Goal: Obtain resource: Obtain resource

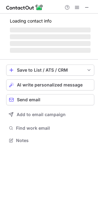
scroll to position [140, 98]
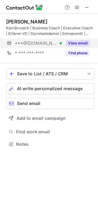
click at [82, 42] on button "View email" at bounding box center [78, 43] width 24 height 6
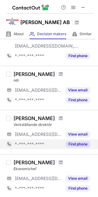
scroll to position [102, 0]
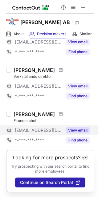
click at [69, 128] on button "View email" at bounding box center [78, 130] width 24 height 6
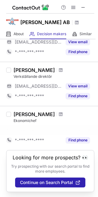
scroll to position [93, 0]
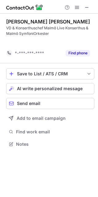
scroll to position [130, 98]
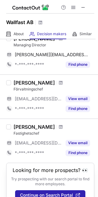
scroll to position [48, 0]
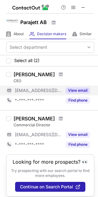
click at [76, 91] on button "View email" at bounding box center [78, 90] width 24 height 6
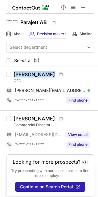
drag, startPoint x: 15, startPoint y: 76, endPoint x: 48, endPoint y: 75, distance: 33.0
click at [48, 75] on div "Peter Billquist" at bounding box center [54, 74] width 81 height 6
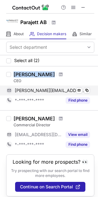
copy div "Peter Billquist"
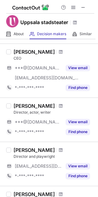
scroll to position [198, 0]
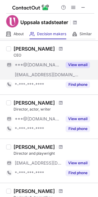
click at [79, 64] on button "View email" at bounding box center [78, 65] width 24 height 6
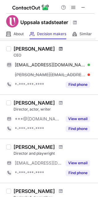
click at [59, 48] on span at bounding box center [61, 48] width 4 height 5
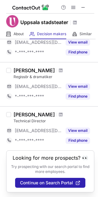
scroll to position [309, 0]
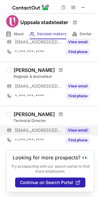
click at [77, 130] on button "View email" at bounding box center [78, 130] width 24 height 6
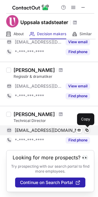
click at [88, 130] on span at bounding box center [87, 130] width 5 height 5
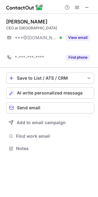
scroll to position [134, 98]
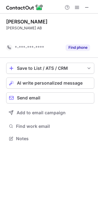
scroll to position [124, 98]
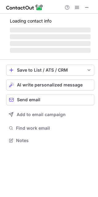
scroll to position [134, 98]
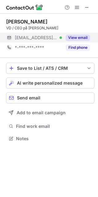
click at [78, 37] on button "View email" at bounding box center [78, 38] width 24 height 6
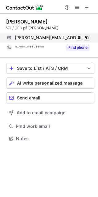
click at [87, 37] on span at bounding box center [87, 37] width 5 height 5
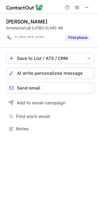
scroll to position [124, 98]
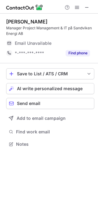
scroll to position [140, 98]
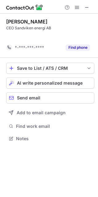
scroll to position [124, 98]
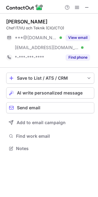
scroll to position [144, 98]
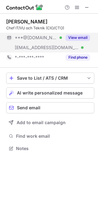
click at [76, 36] on button "View email" at bounding box center [78, 38] width 24 height 6
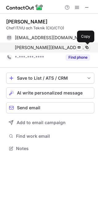
click at [87, 47] on span at bounding box center [87, 47] width 5 height 5
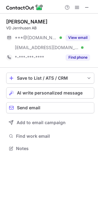
scroll to position [144, 98]
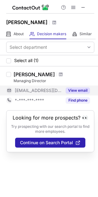
click at [74, 91] on button "View email" at bounding box center [78, 90] width 24 height 6
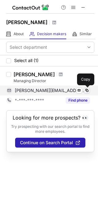
click at [88, 90] on span at bounding box center [87, 90] width 5 height 5
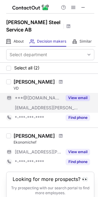
click at [75, 95] on button "View email" at bounding box center [78, 98] width 24 height 6
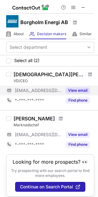
click at [88, 89] on button "View email" at bounding box center [78, 90] width 24 height 6
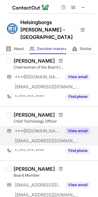
scroll to position [31, 0]
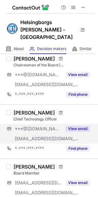
click at [74, 126] on button "View email" at bounding box center [78, 129] width 24 height 6
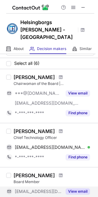
scroll to position [0, 0]
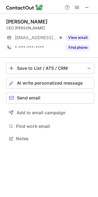
scroll to position [134, 98]
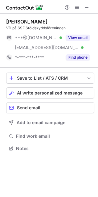
scroll to position [144, 98]
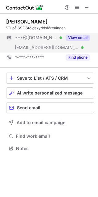
click at [75, 33] on div "View email" at bounding box center [76, 38] width 28 height 10
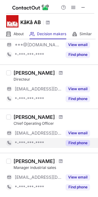
scroll to position [145, 0]
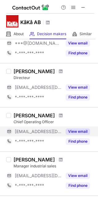
click at [82, 130] on button "View email" at bounding box center [78, 131] width 24 height 6
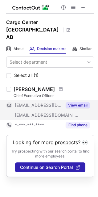
click at [74, 102] on button "View email" at bounding box center [78, 105] width 24 height 6
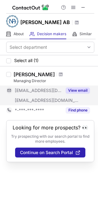
click at [75, 88] on button "View email" at bounding box center [78, 90] width 24 height 6
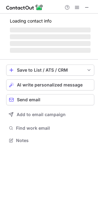
scroll to position [144, 98]
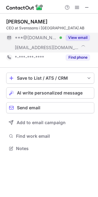
click at [69, 35] on button "View email" at bounding box center [78, 38] width 24 height 6
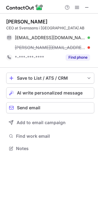
click at [88, 48] on div "fredrik@svenssonsbeslag.se" at bounding box center [52, 48] width 75 height 6
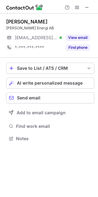
scroll to position [134, 98]
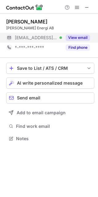
click at [81, 36] on button "View email" at bounding box center [78, 38] width 24 height 6
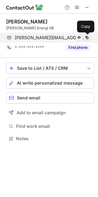
click at [87, 37] on span at bounding box center [87, 37] width 5 height 5
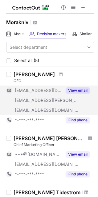
click at [76, 90] on button "View email" at bounding box center [78, 90] width 24 height 6
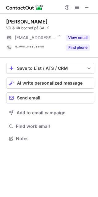
scroll to position [134, 98]
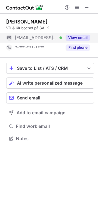
click at [81, 38] on button "View email" at bounding box center [78, 38] width 24 height 6
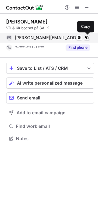
click at [87, 38] on span at bounding box center [87, 37] width 5 height 5
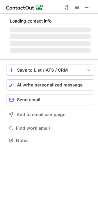
scroll to position [140, 98]
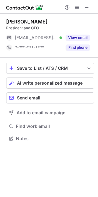
scroll to position [134, 98]
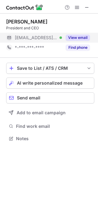
click at [71, 35] on button "View email" at bounding box center [78, 38] width 24 height 6
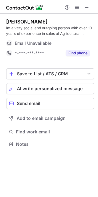
scroll to position [140, 98]
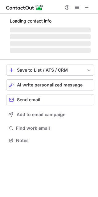
scroll to position [134, 98]
